Goal: Download file/media

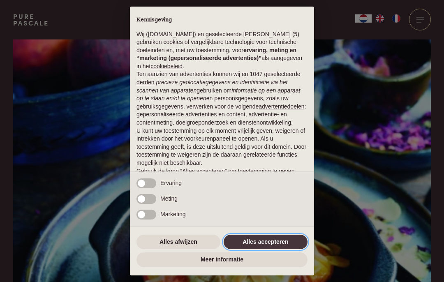
click at [286, 241] on button "Alles accepteren" at bounding box center [266, 242] width 84 height 15
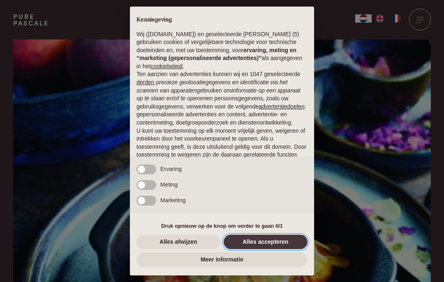
scroll to position [43, 0]
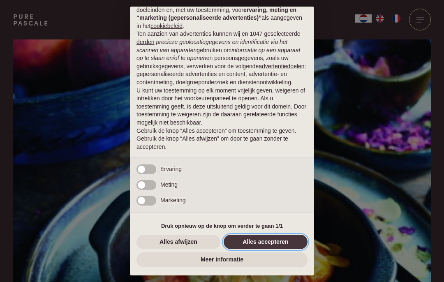
click at [261, 238] on button "Alles accepteren" at bounding box center [266, 242] width 84 height 15
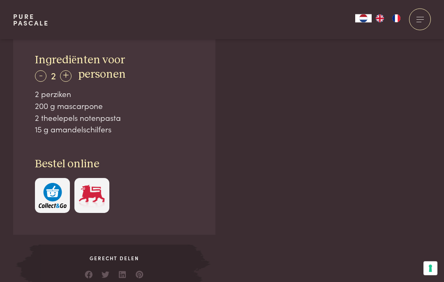
scroll to position [520, 0]
click at [66, 74] on div "+" at bounding box center [66, 76] width 12 height 12
click at [69, 74] on div "+" at bounding box center [66, 76] width 12 height 12
click at [71, 73] on div "+" at bounding box center [66, 76] width 12 height 12
click at [70, 74] on div "+" at bounding box center [66, 76] width 12 height 12
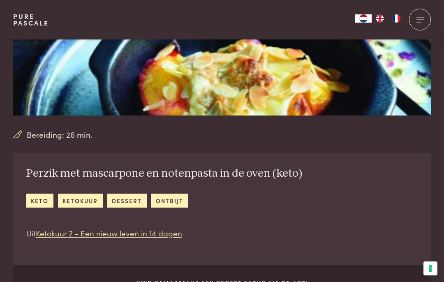
scroll to position [174, 0]
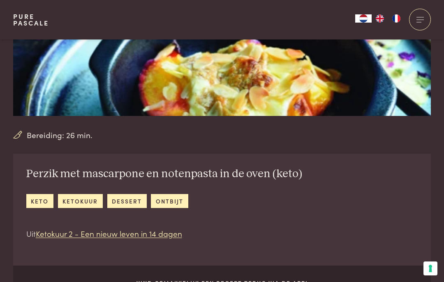
click at [156, 233] on link "Ketokuur 2 - Een nieuw leven in 14 dagen" at bounding box center [109, 233] width 147 height 11
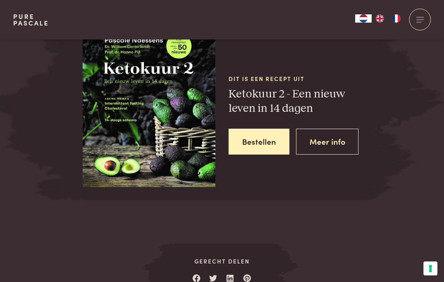
scroll to position [1037, 0]
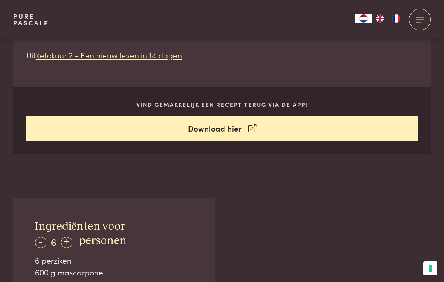
scroll to position [345, 0]
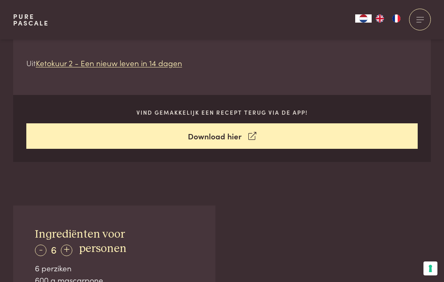
click at [216, 131] on link "Download hier" at bounding box center [222, 136] width 392 height 26
